Goal: Transaction & Acquisition: Register for event/course

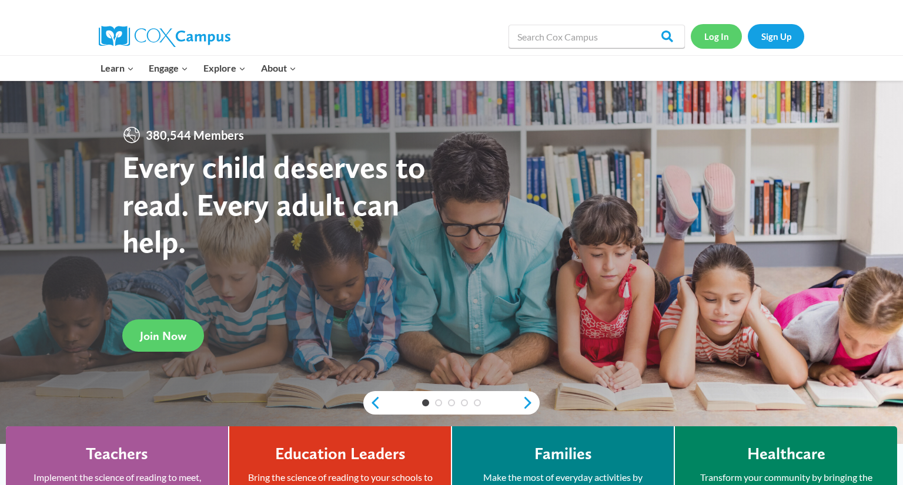
click at [712, 41] on link "Log In" at bounding box center [716, 36] width 51 height 24
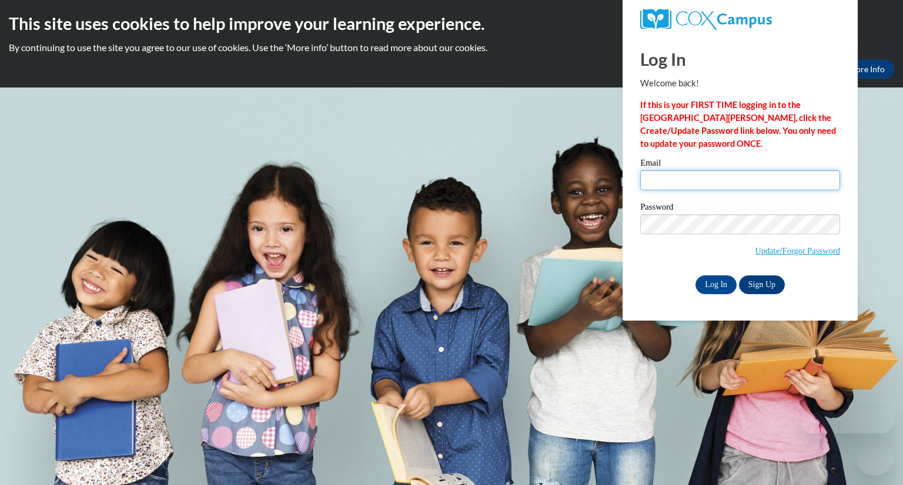
type input "jyambor@greenfield.k12.wi.us"
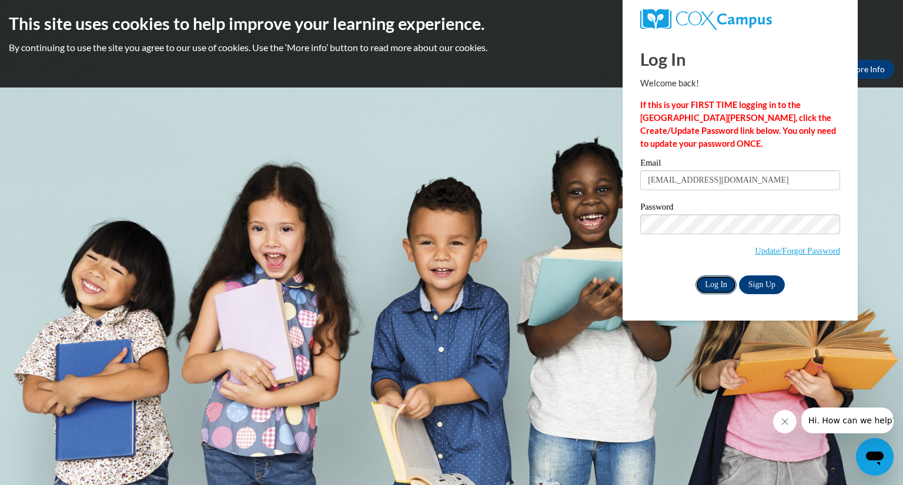
click at [719, 290] on input "Log In" at bounding box center [715, 285] width 41 height 19
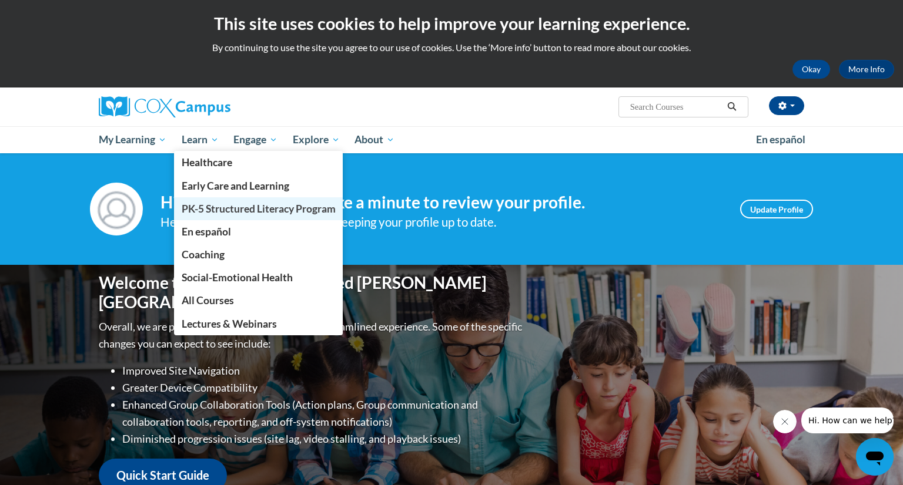
click at [222, 203] on span "PK-5 Structured Literacy Program" at bounding box center [259, 209] width 154 height 12
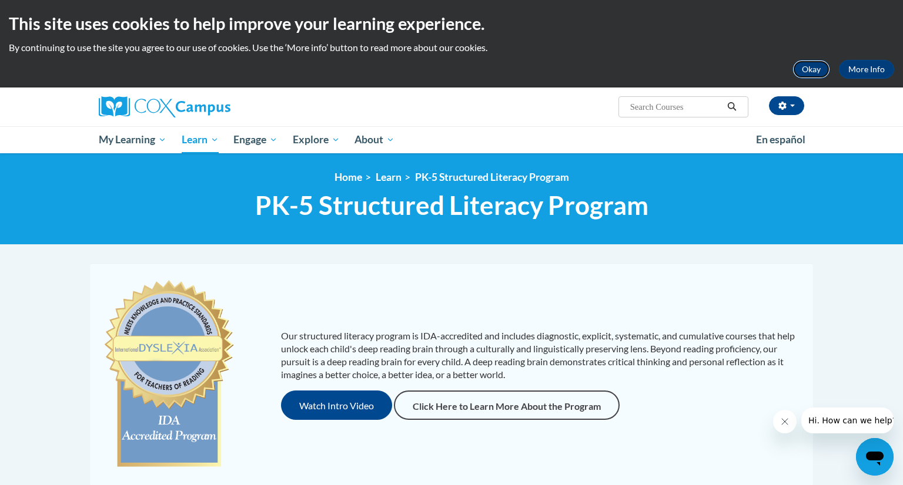
click at [809, 74] on button "Okay" at bounding box center [811, 69] width 38 height 19
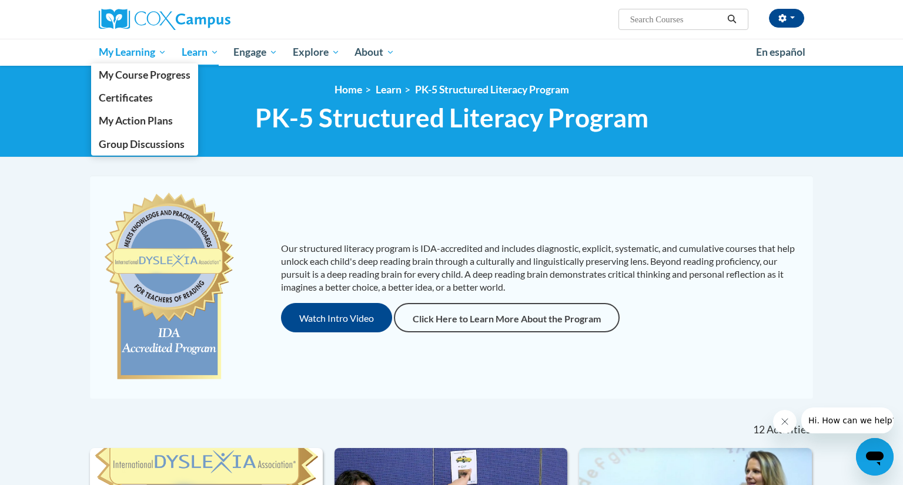
click at [131, 53] on span "My Learning" at bounding box center [133, 52] width 68 height 14
click at [136, 69] on span "My Course Progress" at bounding box center [145, 75] width 92 height 12
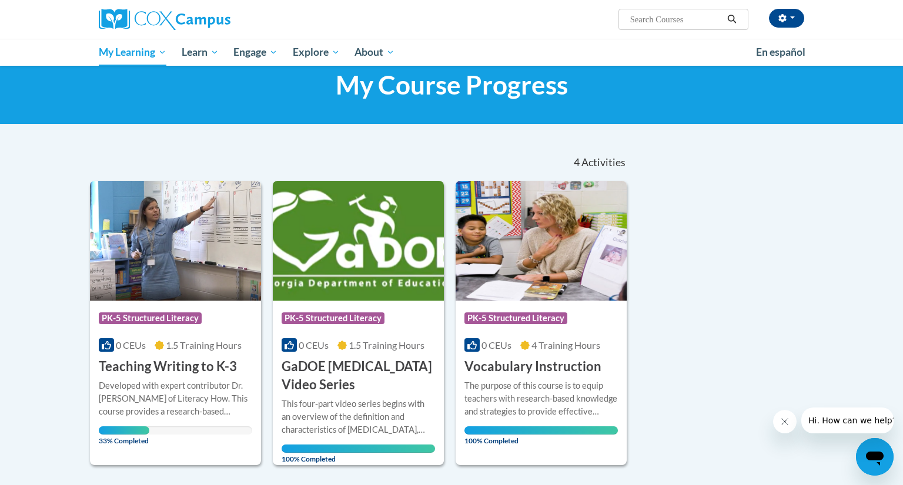
scroll to position [31, 0]
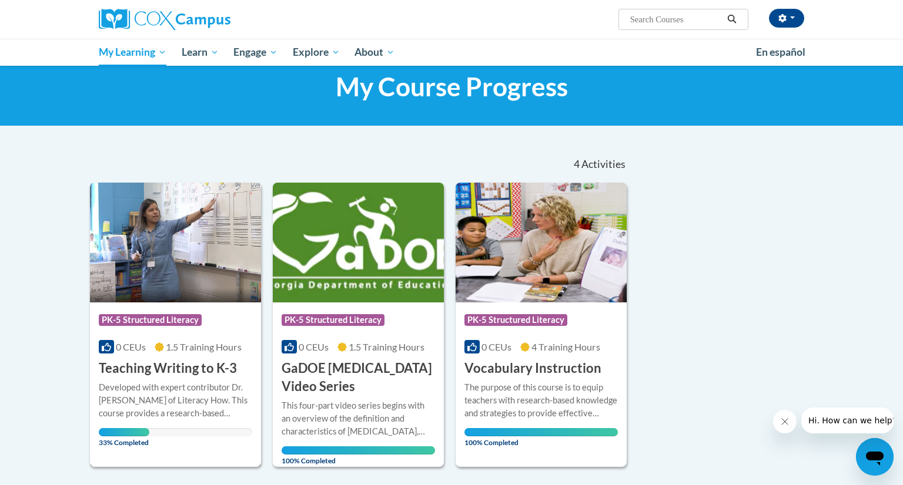
click at [177, 362] on h3 "Teaching Writing to K-3" at bounding box center [168, 369] width 138 height 18
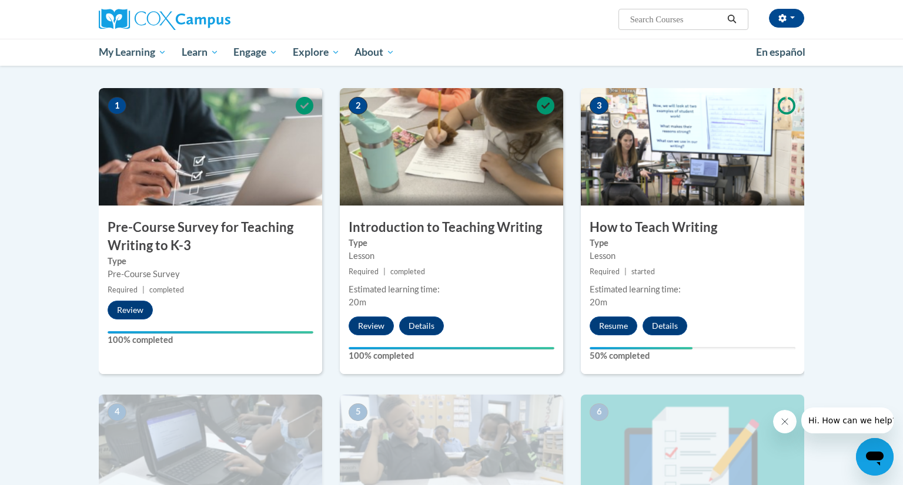
scroll to position [211, 0]
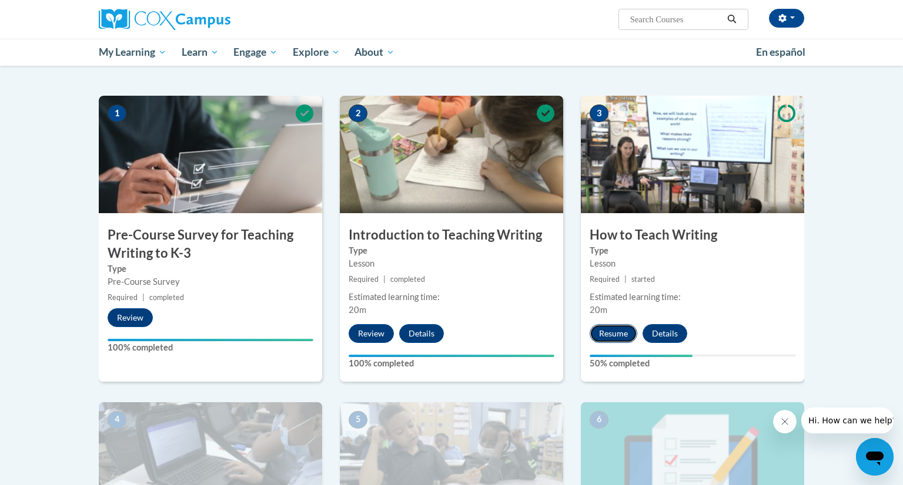
click at [619, 333] on button "Resume" at bounding box center [613, 333] width 48 height 19
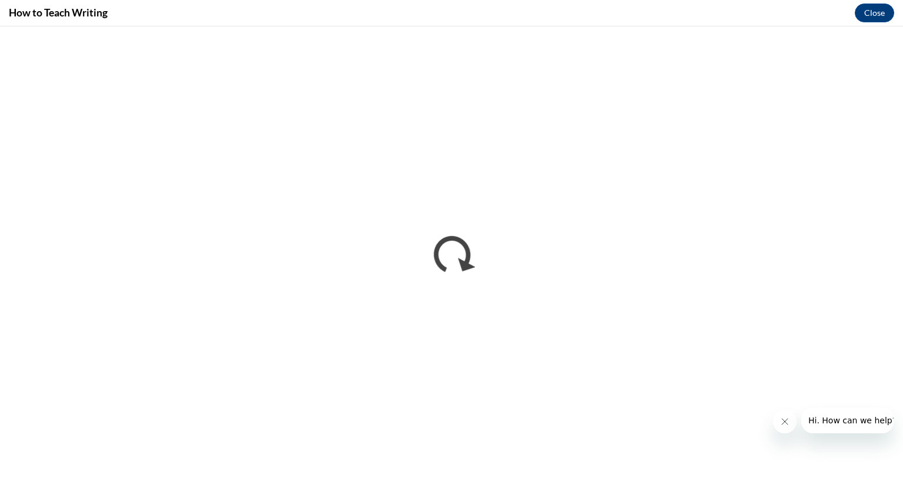
scroll to position [0, 0]
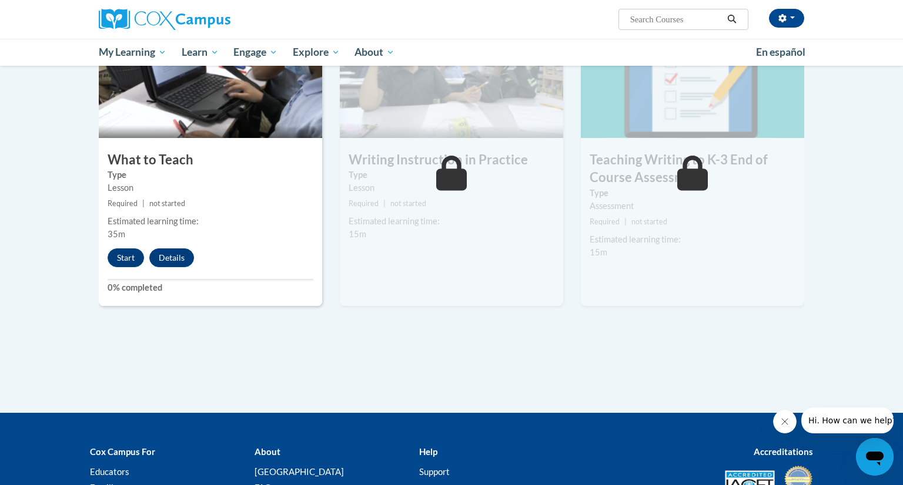
scroll to position [599, 0]
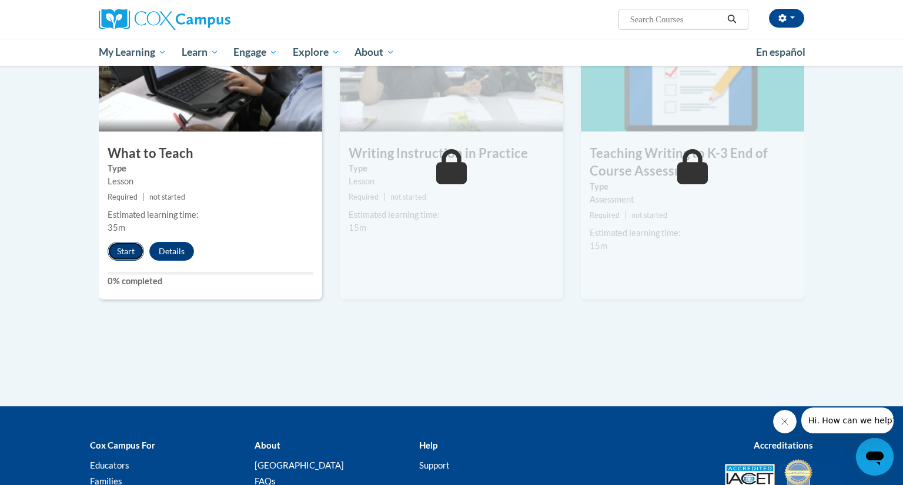
click at [132, 252] on button "Start" at bounding box center [126, 251] width 36 height 19
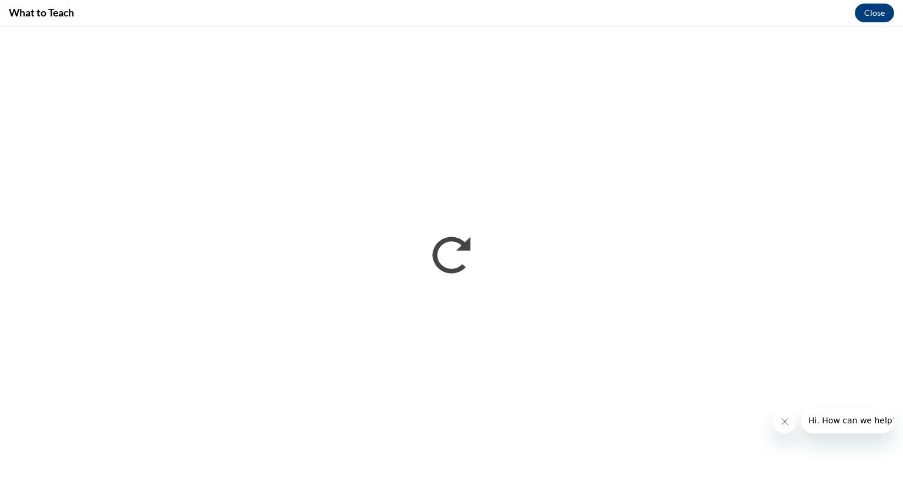
scroll to position [0, 0]
